Goal: Task Accomplishment & Management: Use online tool/utility

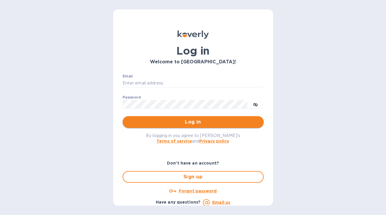
type input "carson@rivegauchewine.com"
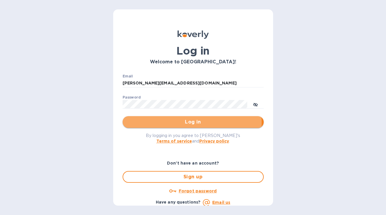
click at [180, 122] on span "Log in" at bounding box center [193, 122] width 132 height 7
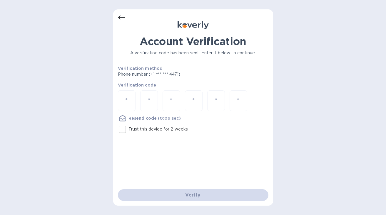
click at [124, 103] on input "number" at bounding box center [127, 100] width 8 height 11
type input "8"
type input "4"
type input "8"
type input "6"
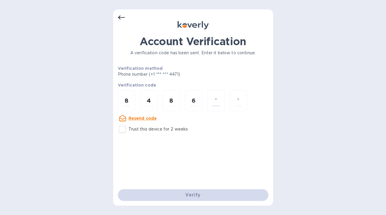
type input "0"
type input "8"
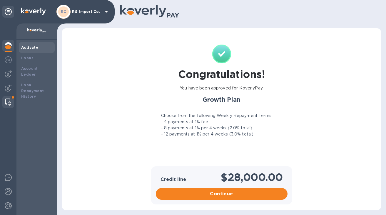
click at [10, 102] on img at bounding box center [8, 102] width 6 height 7
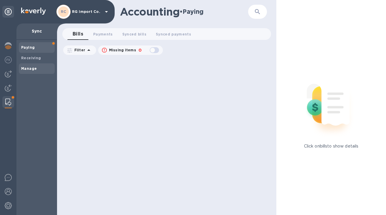
click at [30, 70] on b "Manage" at bounding box center [29, 68] width 16 height 4
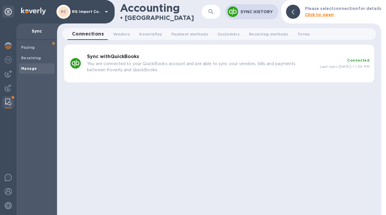
click at [148, 56] on h3 "Sync with QuickBooks" at bounding box center [201, 57] width 228 height 6
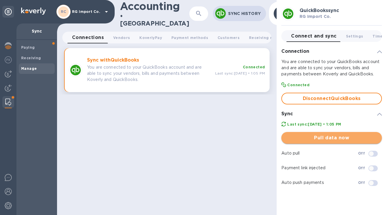
click at [305, 136] on span "Pull data now" at bounding box center [331, 137] width 91 height 7
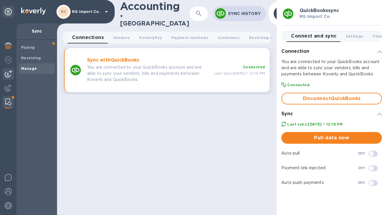
click at [7, 73] on img at bounding box center [8, 73] width 7 height 7
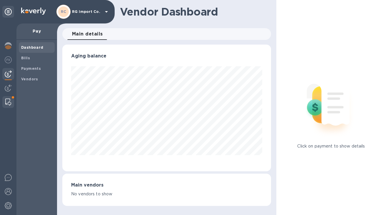
scroll to position [293477, 293397]
click at [7, 102] on img at bounding box center [8, 102] width 6 height 7
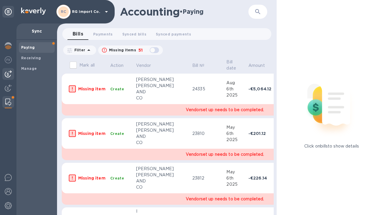
click at [6, 74] on img at bounding box center [8, 73] width 7 height 7
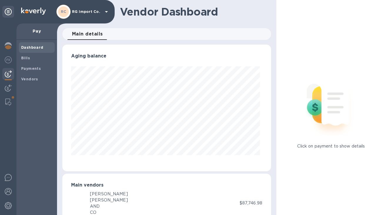
scroll to position [127, 206]
click at [28, 58] on b "Bills" at bounding box center [25, 58] width 9 height 4
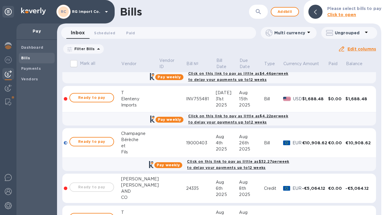
scroll to position [1238, 0]
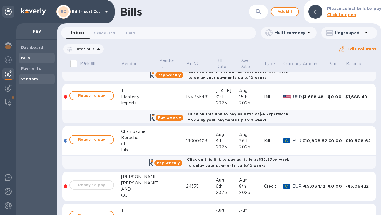
click at [29, 79] on b "Vendors" at bounding box center [29, 79] width 17 height 4
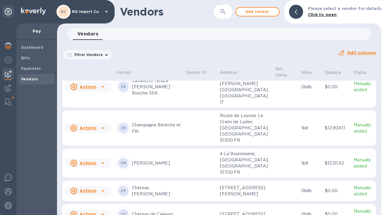
scroll to position [178, 0]
click at [171, 123] on p "Champagne Bérèche et Fils" at bounding box center [156, 129] width 49 height 12
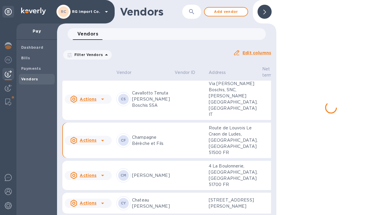
scroll to position [218, 0]
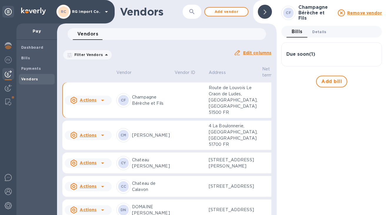
click at [323, 29] on span "Details 0" at bounding box center [319, 32] width 14 height 6
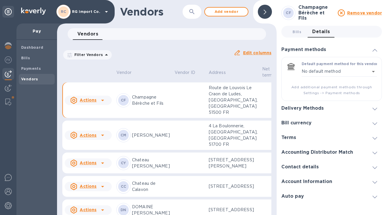
click at [334, 102] on div "Delivery Methods" at bounding box center [331, 108] width 100 height 15
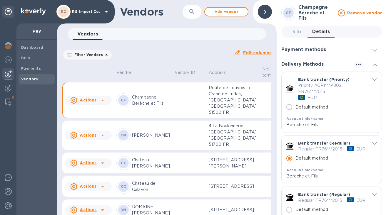
click at [372, 80] on icon "default-method" at bounding box center [374, 79] width 5 height 3
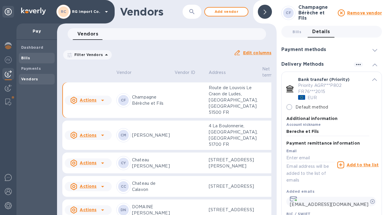
click at [27, 58] on b "Bills" at bounding box center [25, 58] width 9 height 4
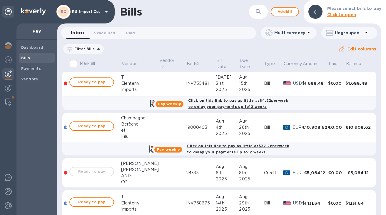
scroll to position [1253, 0]
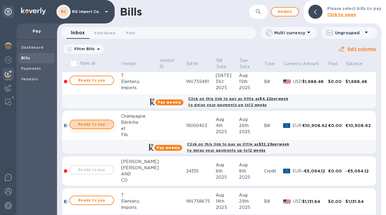
click at [97, 125] on span "Ready to pay" at bounding box center [92, 124] width 34 height 7
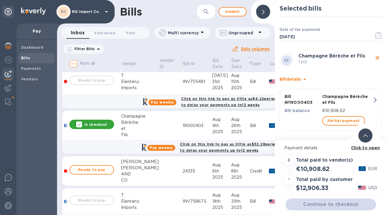
click at [366, 137] on icon at bounding box center [365, 135] width 5 height 3
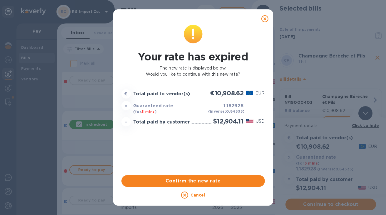
click at [265, 20] on icon at bounding box center [264, 18] width 7 height 7
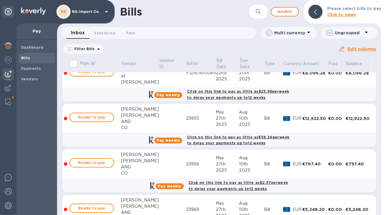
scroll to position [0, 0]
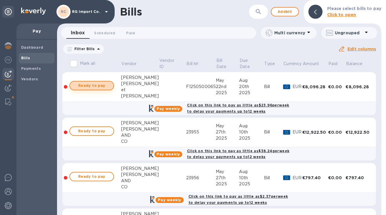
click at [103, 87] on span "Ready to pay" at bounding box center [92, 85] width 34 height 7
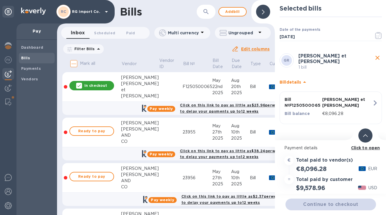
click at [365, 136] on icon at bounding box center [365, 135] width 5 height 3
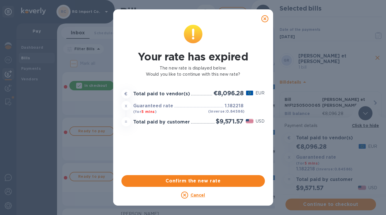
click at [264, 18] on icon at bounding box center [264, 18] width 7 height 7
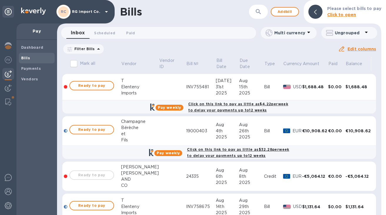
scroll to position [1250, 0]
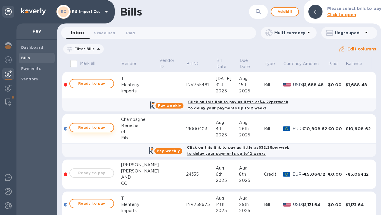
click at [94, 127] on span "Ready to pay" at bounding box center [92, 127] width 34 height 7
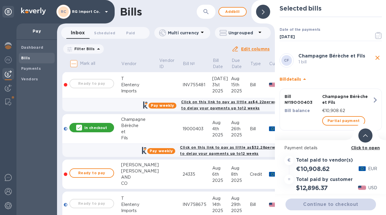
click at [368, 137] on div at bounding box center [365, 136] width 14 height 14
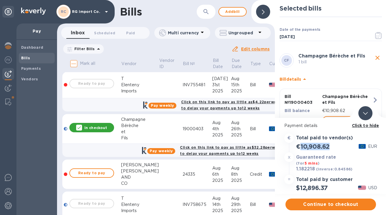
drag, startPoint x: 332, startPoint y: 147, endPoint x: 300, endPoint y: 149, distance: 31.5
click at [300, 149] on div "€10,908.62 EUR" at bounding box center [330, 147] width 95 height 10
copy h2 "10,908.62"
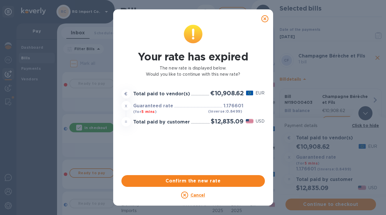
click at [265, 18] on icon at bounding box center [264, 18] width 7 height 7
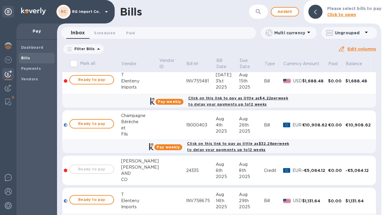
scroll to position [1254, 0]
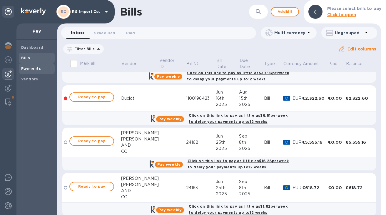
scroll to position [514, 0]
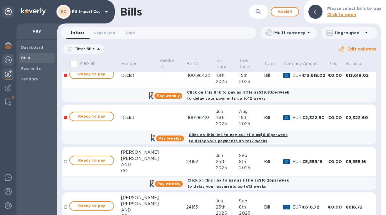
click at [9, 60] on img at bounding box center [8, 59] width 7 height 7
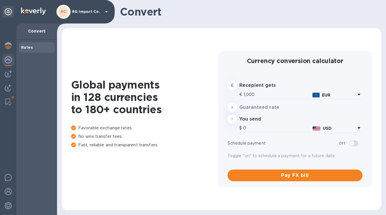
type input "1,172.29"
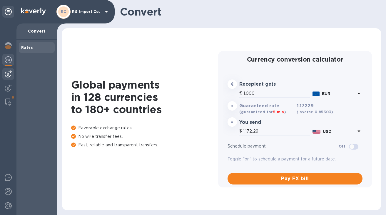
click at [8, 74] on img at bounding box center [8, 73] width 7 height 7
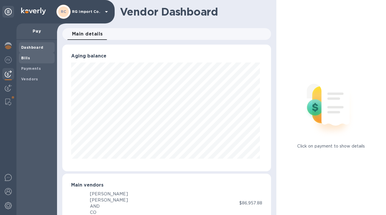
scroll to position [127, 206]
click at [24, 58] on b "Bills" at bounding box center [25, 58] width 9 height 4
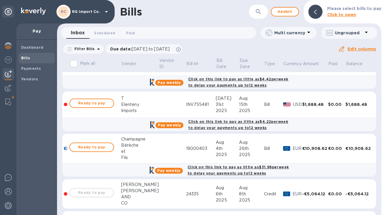
scroll to position [1226, 0]
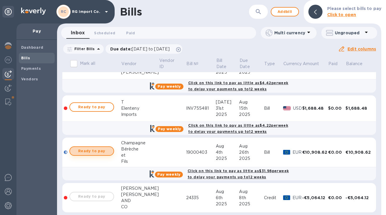
click at [100, 152] on span "Ready to pay" at bounding box center [92, 151] width 34 height 7
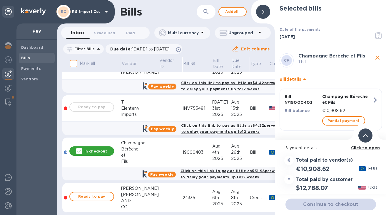
click at [365, 135] on icon at bounding box center [365, 135] width 5 height 3
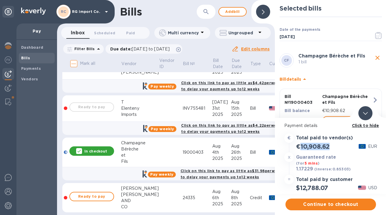
drag, startPoint x: 333, startPoint y: 148, endPoint x: 300, endPoint y: 147, distance: 32.6
click at [300, 147] on div "€10,908.62 EUR" at bounding box center [330, 147] width 95 height 10
copy h2 "10,908.62"
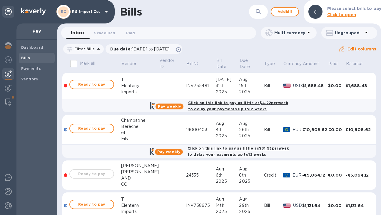
scroll to position [1261, 0]
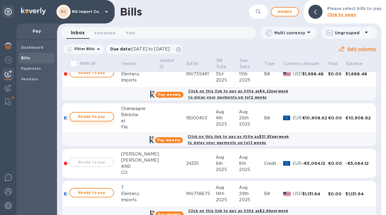
click at [106, 119] on span "Ready to pay" at bounding box center [92, 116] width 34 height 7
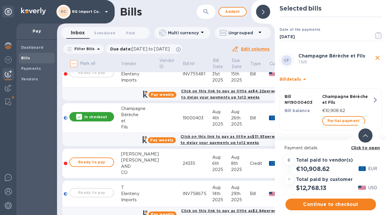
click at [364, 137] on span at bounding box center [365, 136] width 5 height 6
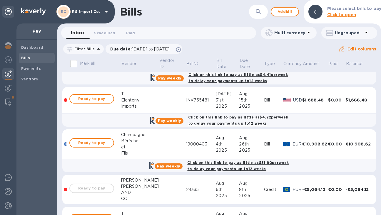
scroll to position [1238, 0]
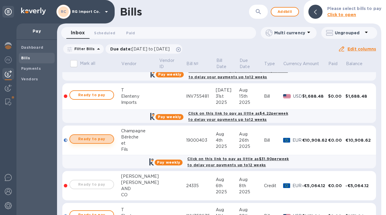
click at [90, 140] on span "Ready to pay" at bounding box center [92, 139] width 34 height 7
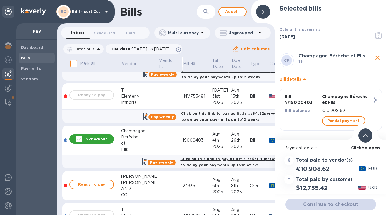
click at [365, 137] on span at bounding box center [365, 136] width 5 height 6
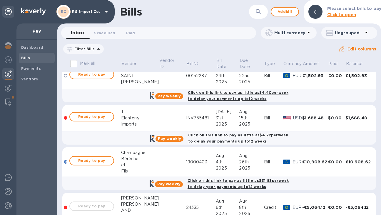
scroll to position [1242, 0]
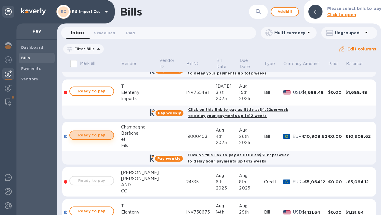
click at [97, 136] on span "Ready to pay" at bounding box center [92, 135] width 34 height 7
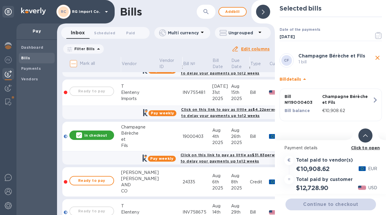
click at [364, 136] on icon at bounding box center [365, 135] width 5 height 3
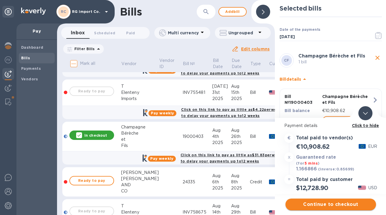
click at [295, 204] on span "Continue to checkout" at bounding box center [330, 204] width 81 height 7
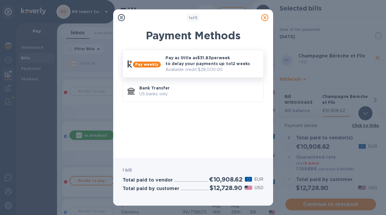
click at [177, 60] on p "Pay as little as $31.83 per week to delay your payments up to 12 weeks" at bounding box center [211, 61] width 93 height 12
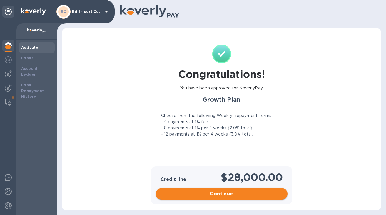
click at [186, 194] on span "Continue" at bounding box center [221, 194] width 122 height 7
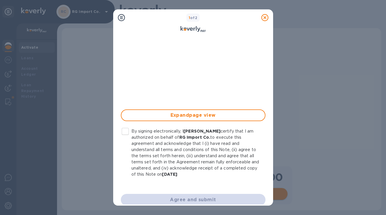
scroll to position [144, 0]
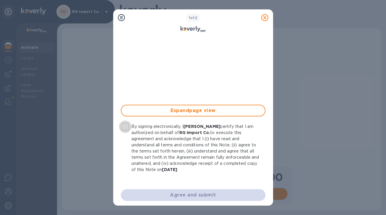
click at [127, 127] on input "By signing electronically, I [PERSON_NAME] certify that I am authorized on beha…" at bounding box center [125, 127] width 12 height 12
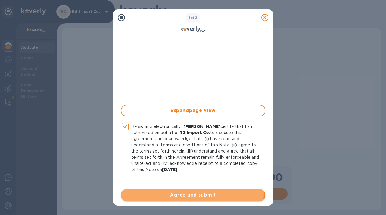
click at [166, 193] on span "Agree and submit" at bounding box center [192, 195] width 135 height 7
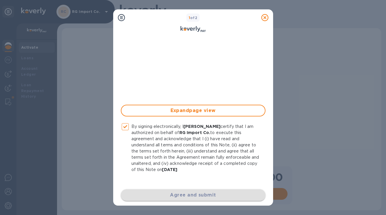
checkbox input "false"
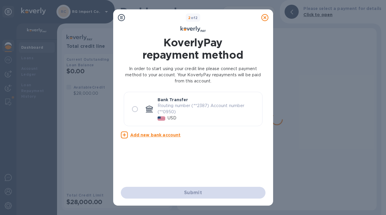
scroll to position [0, 0]
click at [135, 110] on input "radio" at bounding box center [135, 109] width 12 height 12
radio input "true"
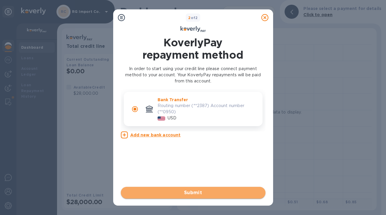
click at [171, 192] on span "Submit" at bounding box center [192, 192] width 135 height 7
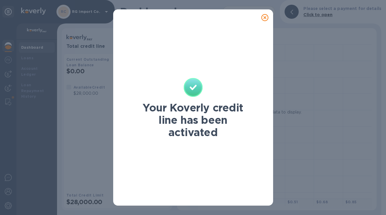
click at [265, 17] on icon at bounding box center [264, 17] width 7 height 7
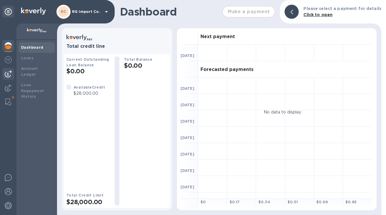
click at [7, 73] on img at bounding box center [8, 73] width 7 height 7
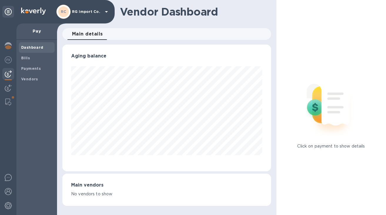
scroll to position [127, 206]
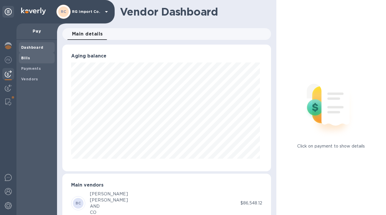
click at [39, 59] on span "Bills" at bounding box center [36, 58] width 31 height 6
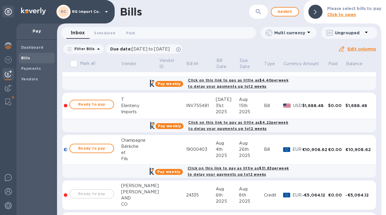
scroll to position [1223, 0]
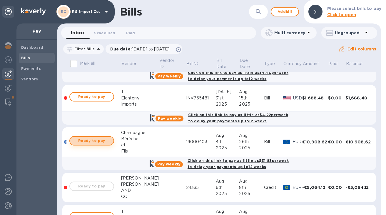
click at [95, 141] on span "Ready to pay" at bounding box center [92, 140] width 34 height 7
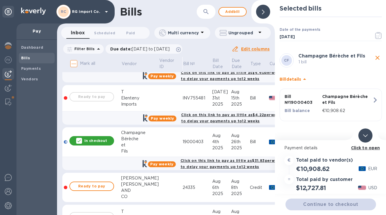
click at [362, 137] on div at bounding box center [365, 136] width 14 height 14
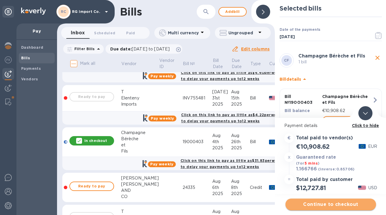
click at [330, 206] on span "Continue to checkout" at bounding box center [330, 204] width 81 height 7
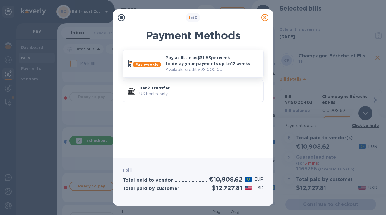
click at [180, 57] on p "Pay as little as $31.83 per week to delay your payments up to 12 weeks" at bounding box center [211, 61] width 93 height 12
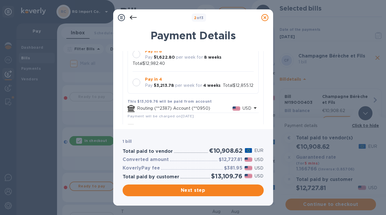
scroll to position [91, 0]
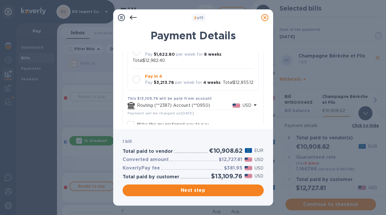
click at [138, 80] on div at bounding box center [136, 80] width 8 height 8
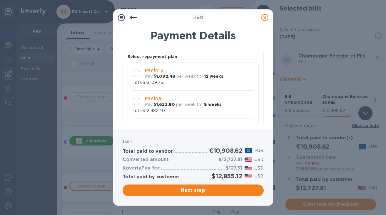
scroll to position [44, 0]
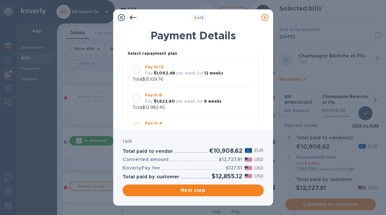
drag, startPoint x: 163, startPoint y: 15, endPoint x: 134, endPoint y: 14, distance: 28.8
click at [133, 15] on div "2 of 3" at bounding box center [192, 18] width 155 height 12
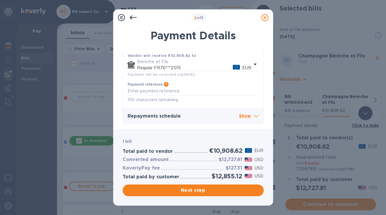
scroll to position [173, 0]
click at [243, 116] on p "Show" at bounding box center [249, 115] width 20 height 7
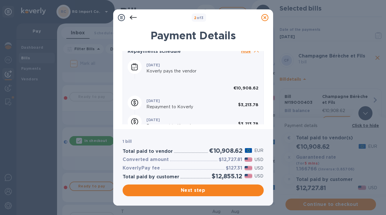
scroll to position [238, 0]
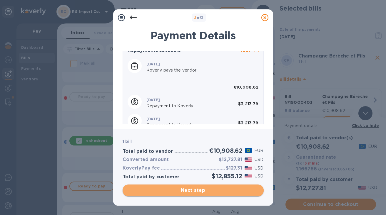
click at [166, 191] on span "Next step" at bounding box center [193, 190] width 132 height 7
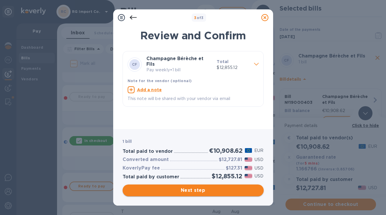
click at [171, 189] on span "Next step" at bounding box center [193, 190] width 132 height 7
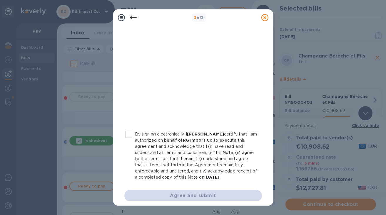
scroll to position [113, 0]
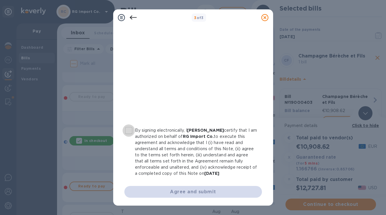
click at [131, 130] on input "By signing electronically, I [PERSON_NAME] certify that I am authorized on beha…" at bounding box center [128, 130] width 12 height 12
checkbox input "true"
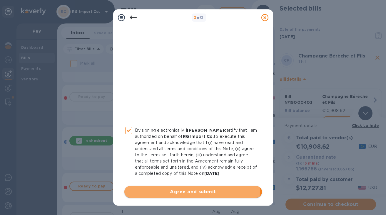
click at [171, 191] on span "Agree and submit" at bounding box center [193, 191] width 128 height 7
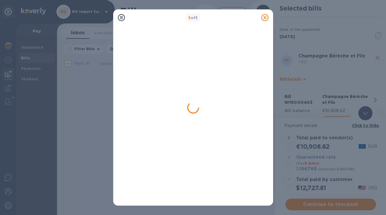
scroll to position [0, 0]
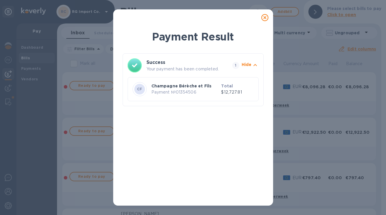
click at [264, 18] on icon at bounding box center [264, 17] width 7 height 7
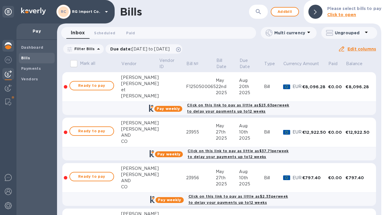
click at [7, 46] on img at bounding box center [8, 45] width 7 height 7
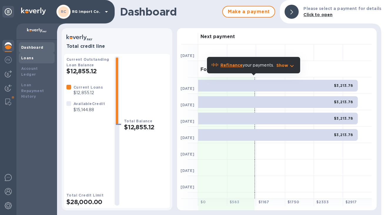
click at [24, 58] on b "Loans" at bounding box center [27, 58] width 12 height 4
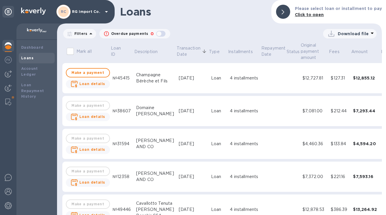
click at [142, 72] on div "Champagne Bérèche et Fils" at bounding box center [155, 78] width 38 height 12
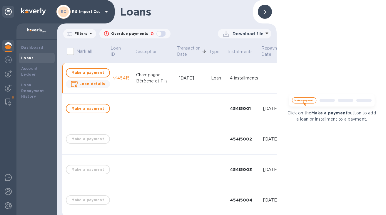
click at [30, 58] on b "Loans" at bounding box center [27, 58] width 12 height 4
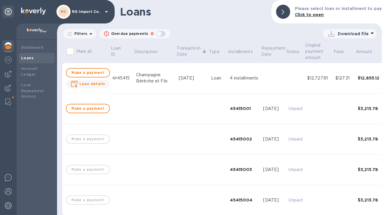
click at [36, 59] on div "Loans" at bounding box center [36, 58] width 31 height 6
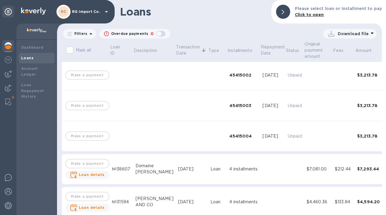
scroll to position [0, 1]
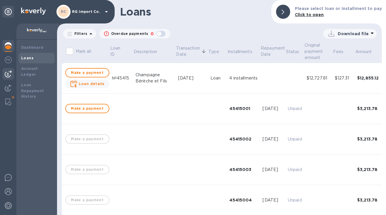
click at [9, 73] on img at bounding box center [8, 73] width 7 height 7
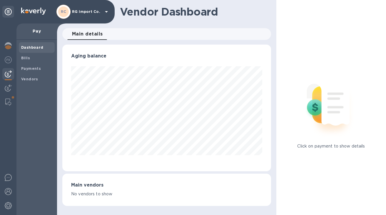
scroll to position [293477, 293397]
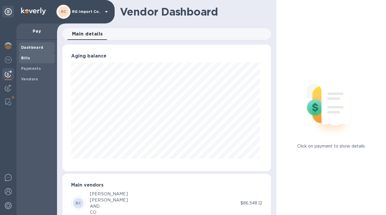
click at [32, 58] on span "Bills" at bounding box center [36, 58] width 31 height 6
